Goal: Task Accomplishment & Management: Manage account settings

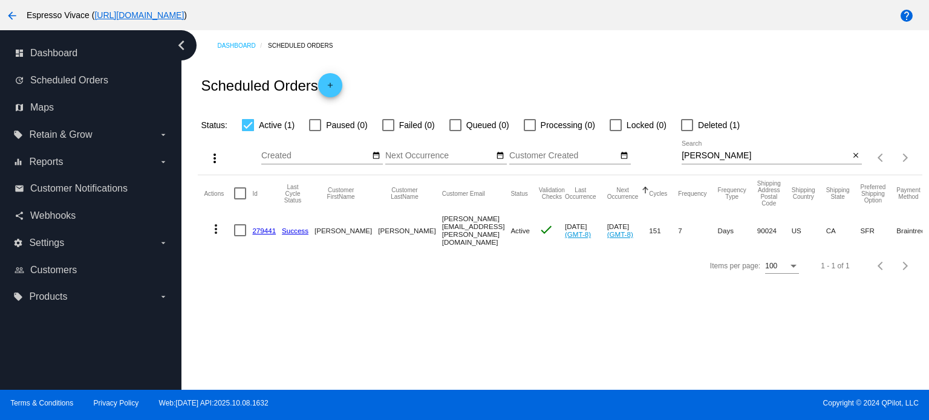
drag, startPoint x: 770, startPoint y: 154, endPoint x: 589, endPoint y: 149, distance: 181.0
click at [590, 149] on div "more_vert Oct Jan Feb Mar [DATE]" at bounding box center [560, 153] width 724 height 43
paste input "[EMAIL_ADDRESS][DOMAIN_NAME]"
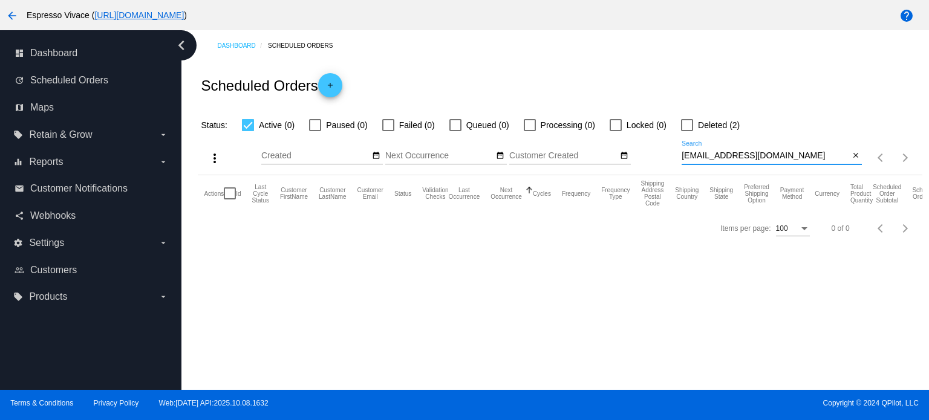
type input "[EMAIL_ADDRESS][DOMAIN_NAME]"
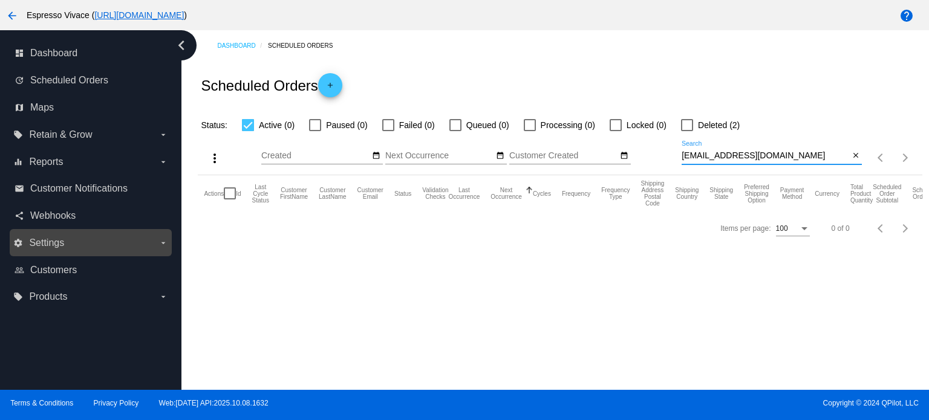
click at [68, 241] on label "settings Settings arrow_drop_down" at bounding box center [90, 243] width 154 height 19
click at [0, 0] on input "settings Settings arrow_drop_down" at bounding box center [0, 0] width 0 height 0
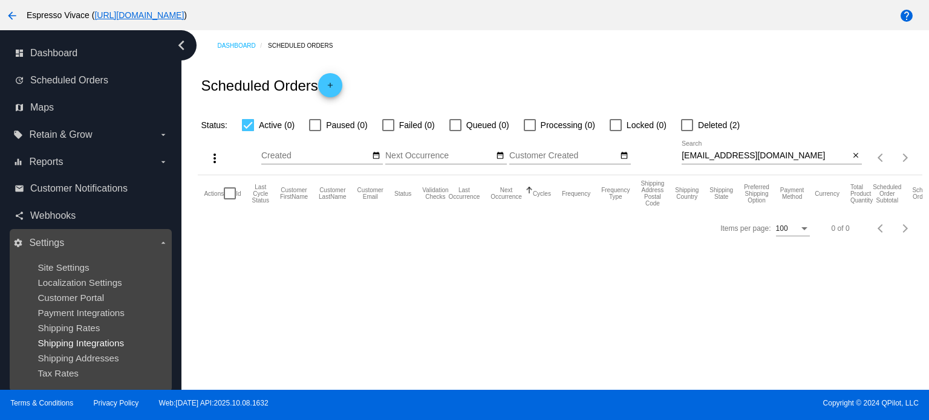
click at [93, 346] on span "Shipping Integrations" at bounding box center [81, 343] width 87 height 10
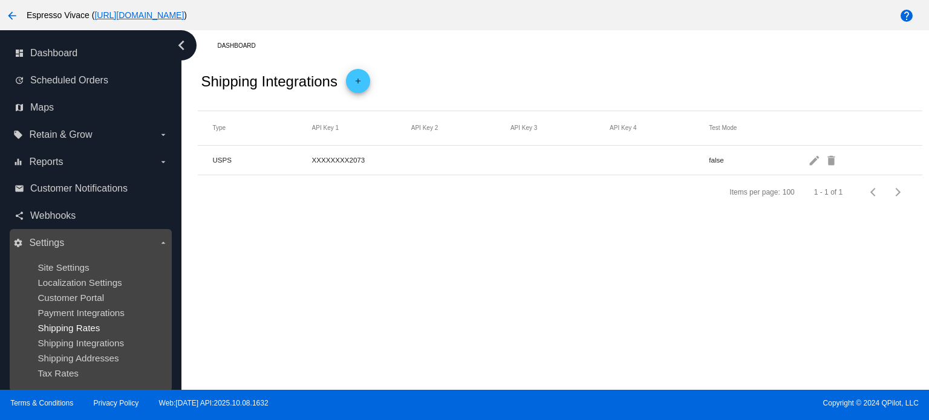
click at [95, 332] on span "Shipping Rates" at bounding box center [69, 328] width 62 height 10
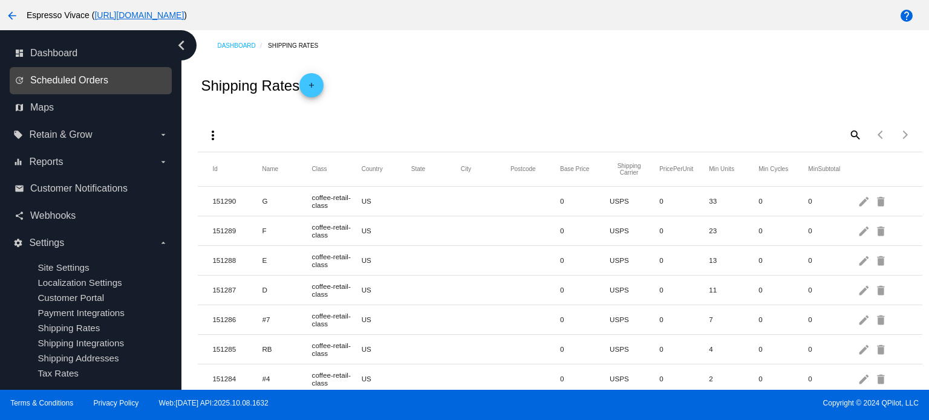
click at [68, 79] on span "Scheduled Orders" at bounding box center [69, 80] width 78 height 11
